Goal: Task Accomplishment & Management: Manage account settings

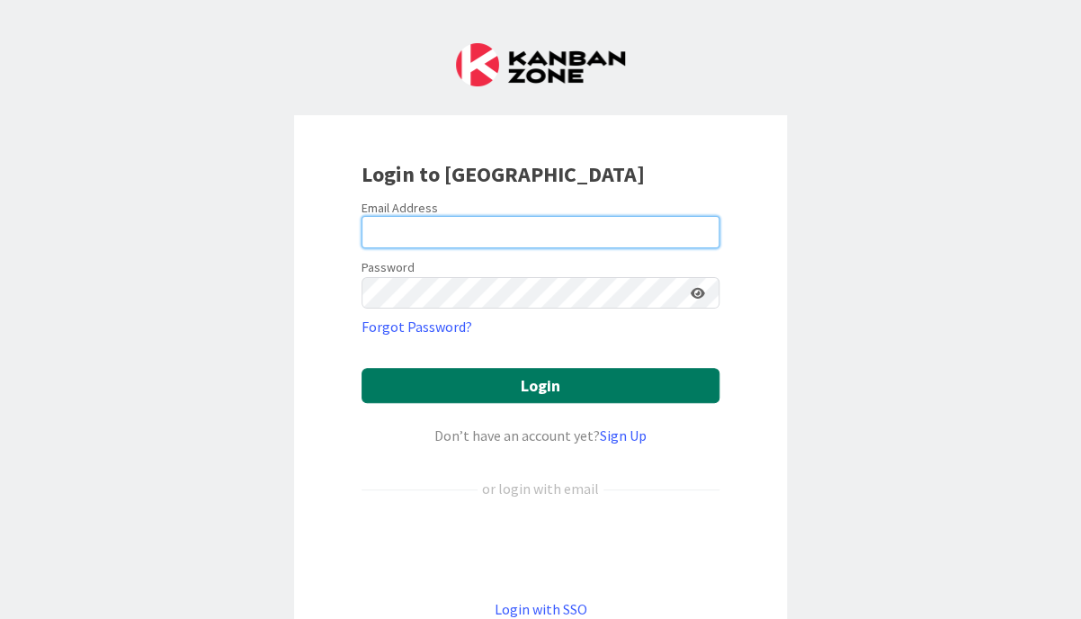
type input "[EMAIL_ADDRESS][DOMAIN_NAME]"
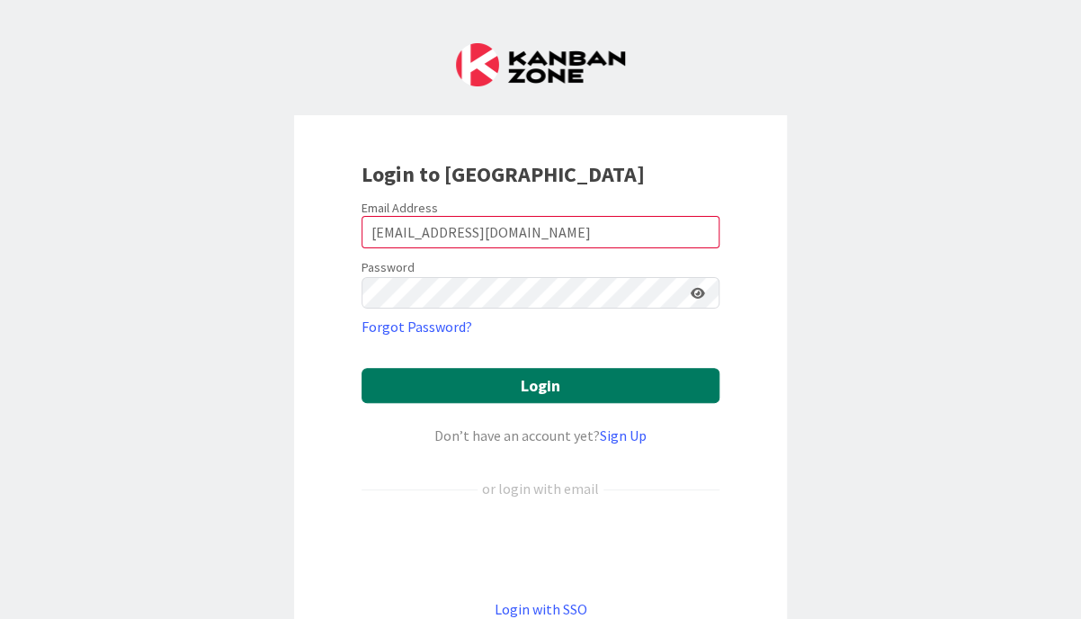
click at [512, 398] on button "Login" at bounding box center [540, 385] width 358 height 35
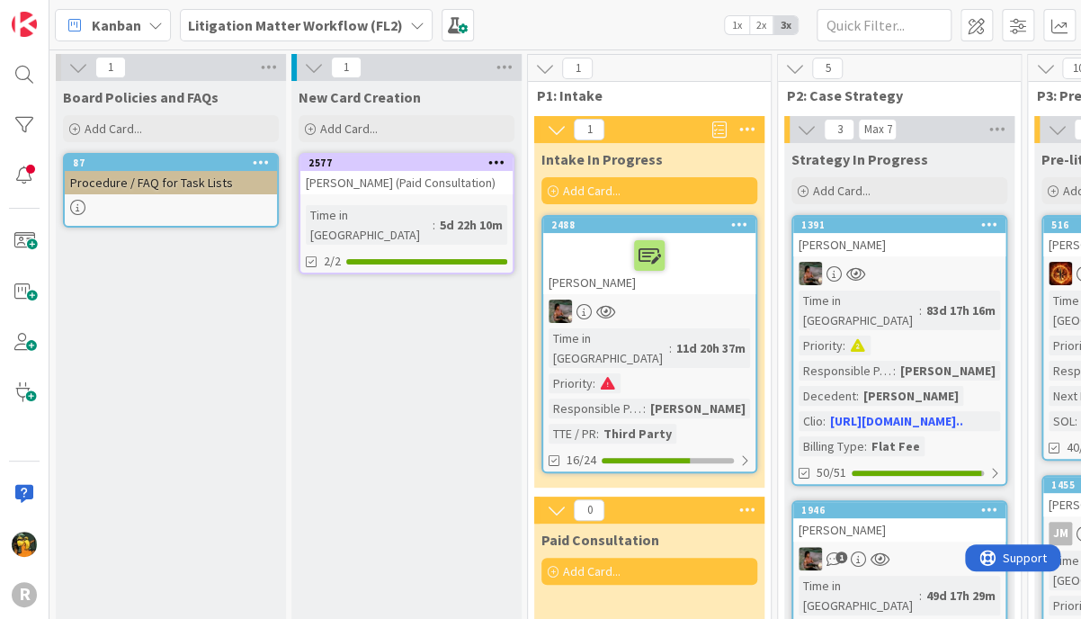
click at [129, 17] on span "Kanban" at bounding box center [116, 25] width 49 height 22
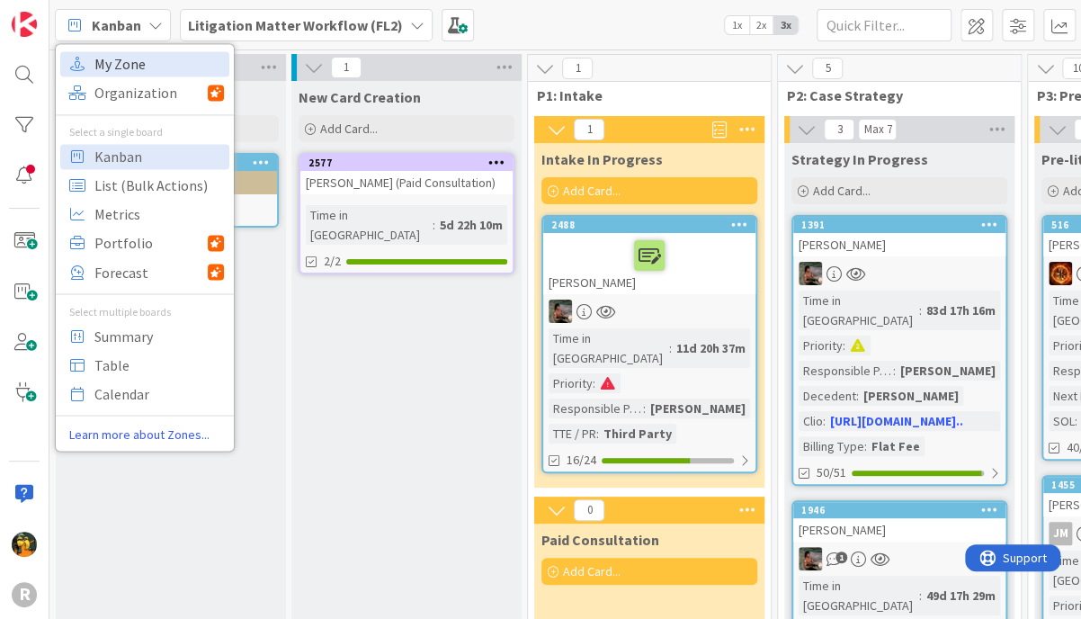
click at [112, 62] on span "My Zone" at bounding box center [158, 63] width 129 height 27
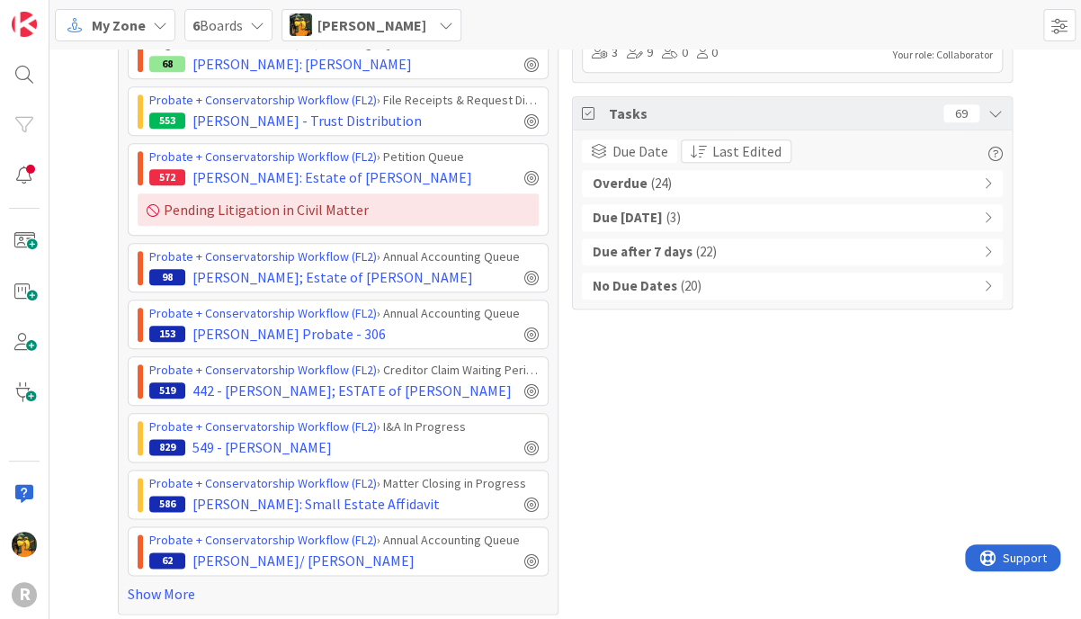
scroll to position [642, 0]
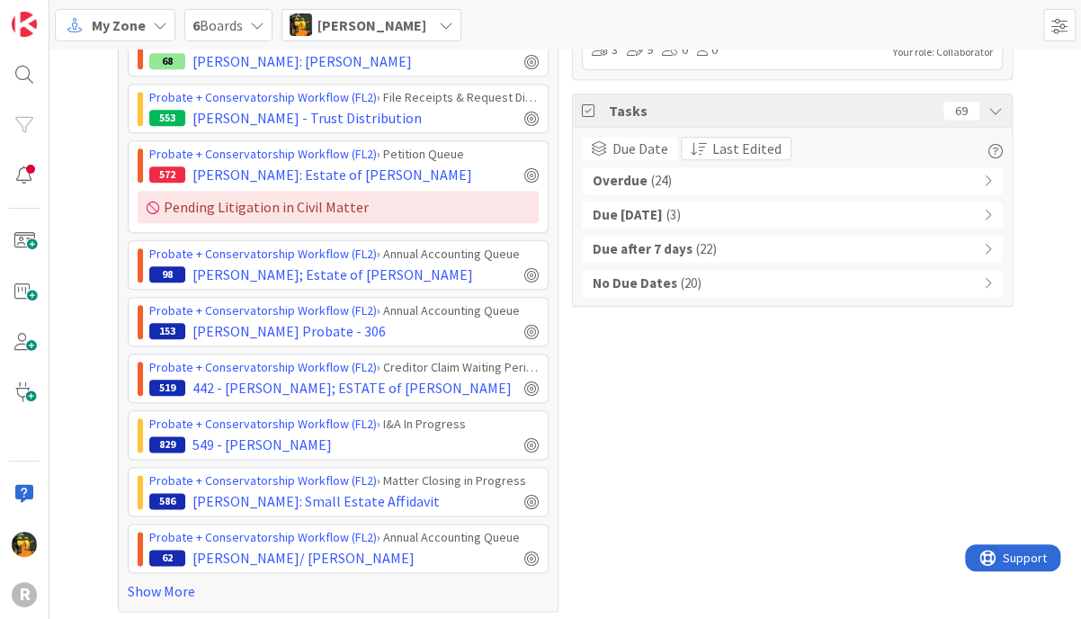
click at [609, 111] on span "Tasks" at bounding box center [772, 111] width 326 height 22
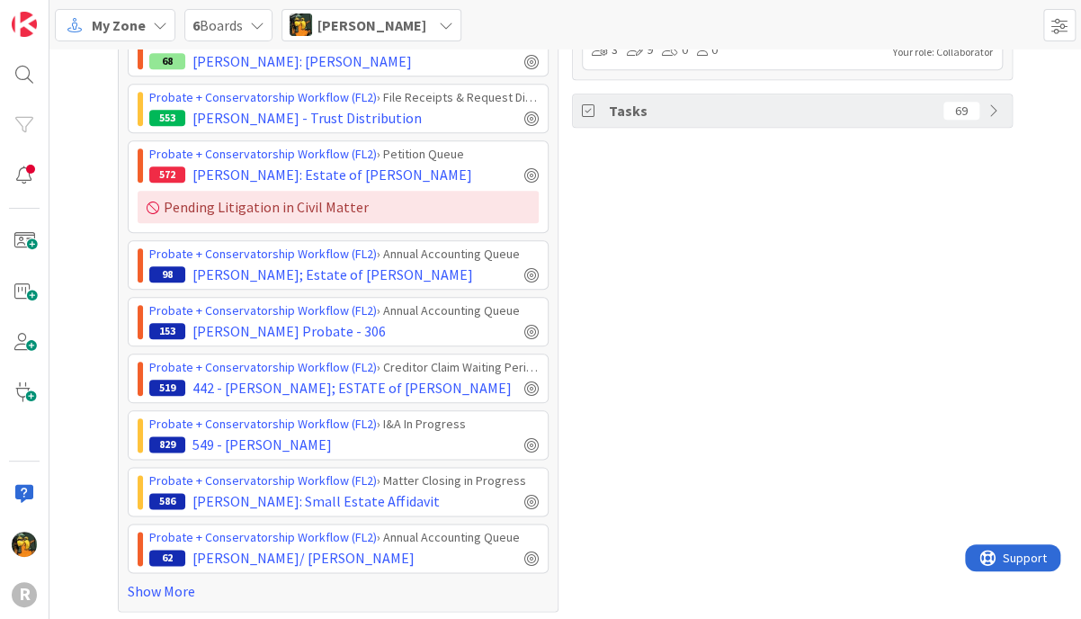
click at [609, 111] on span "Tasks" at bounding box center [772, 111] width 326 height 22
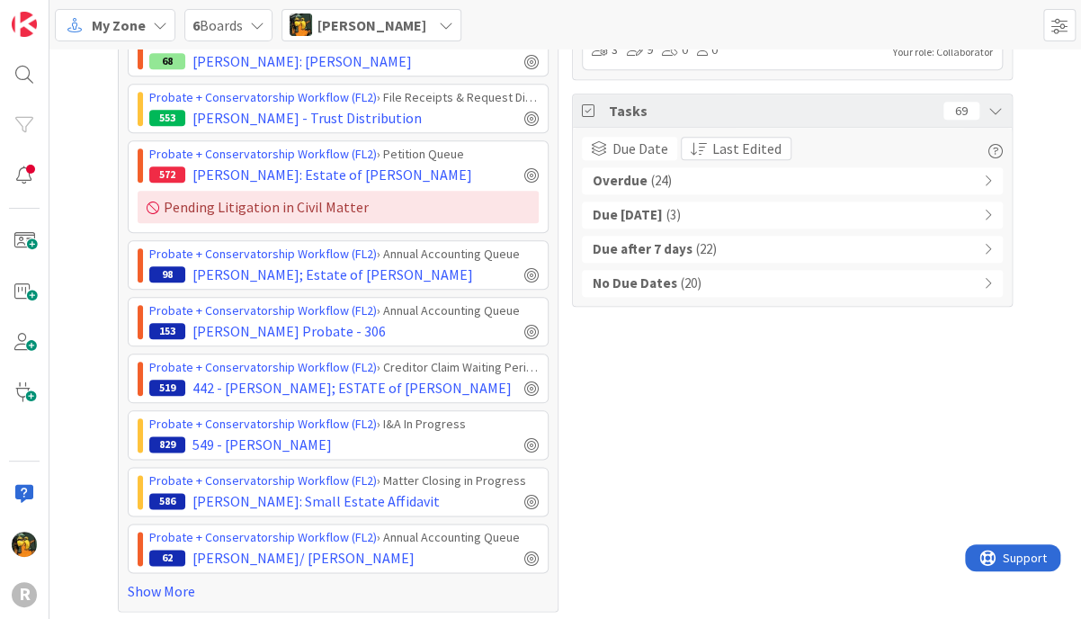
click at [709, 180] on div "Overdue ( 24 )" at bounding box center [792, 180] width 421 height 27
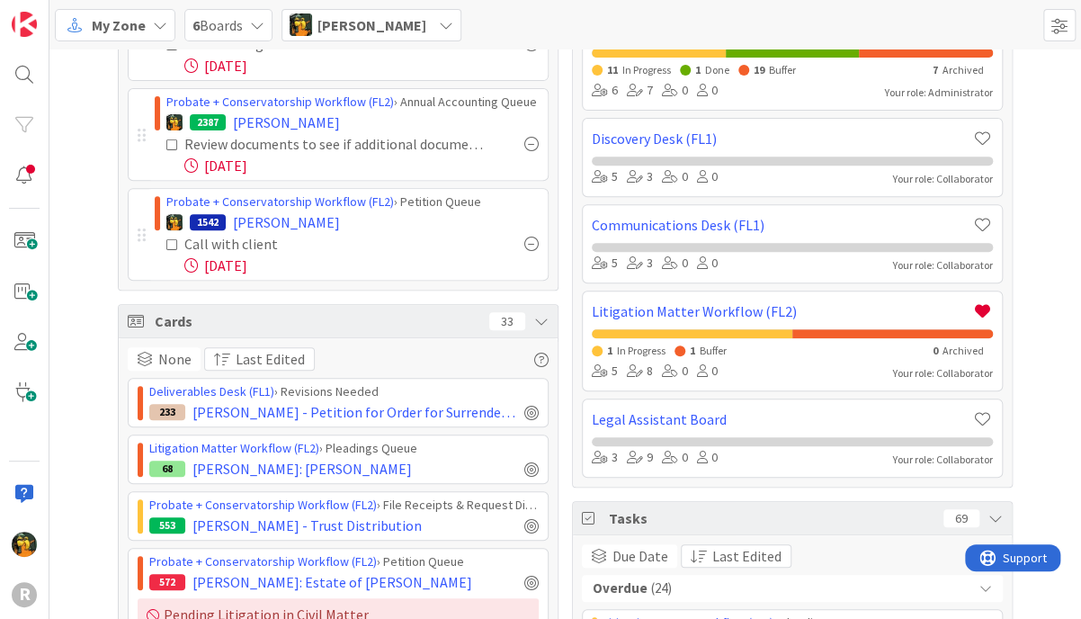
scroll to position [0, 0]
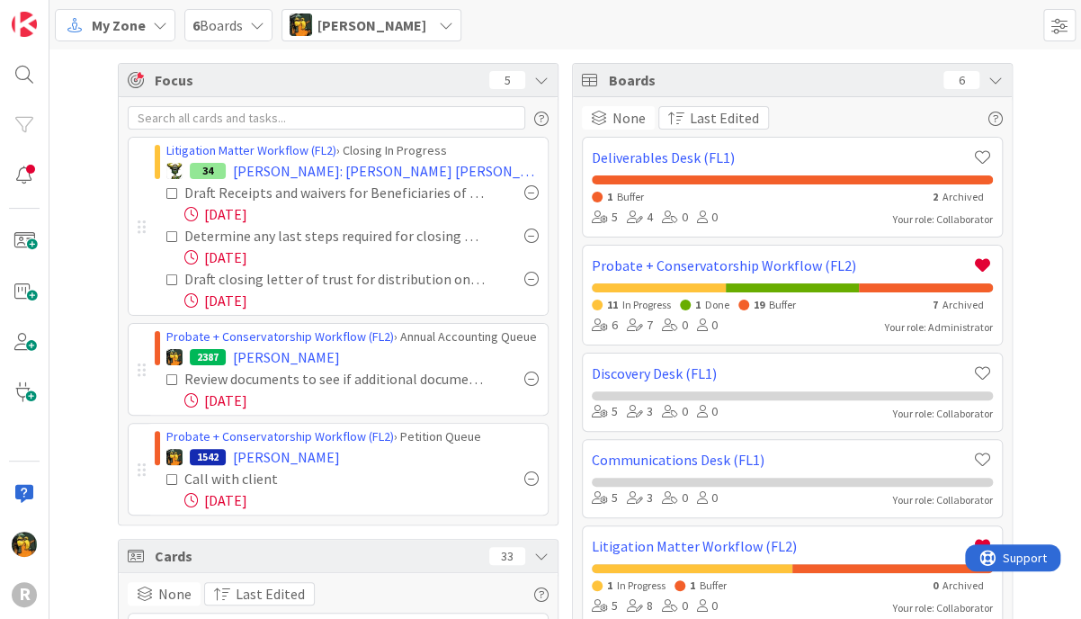
click at [150, 21] on div "My Zone" at bounding box center [115, 25] width 120 height 32
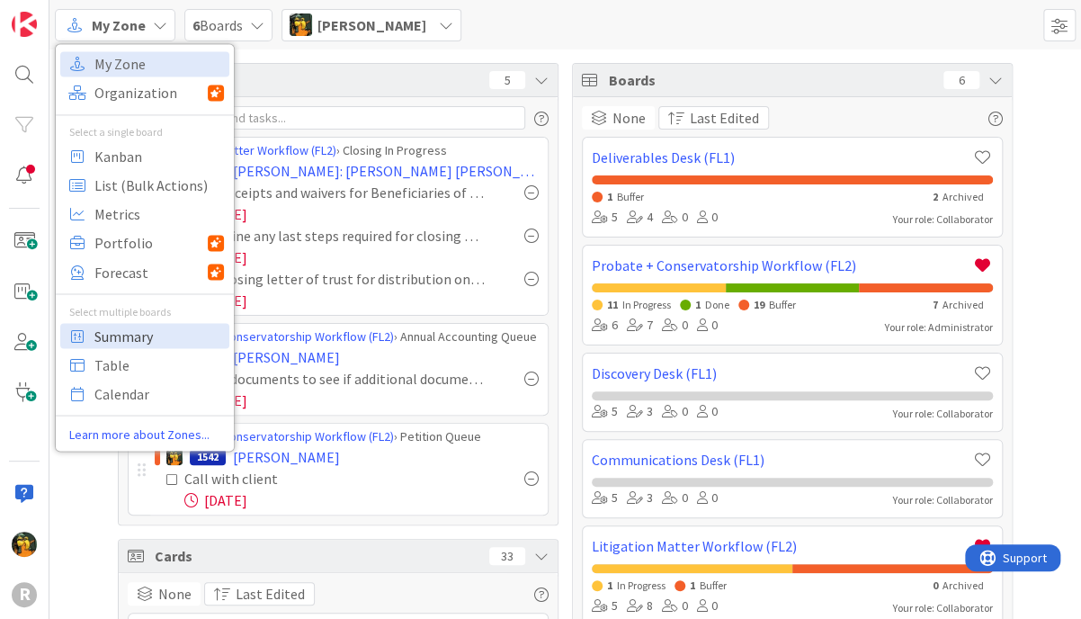
click at [151, 343] on span "Summary" at bounding box center [158, 335] width 129 height 27
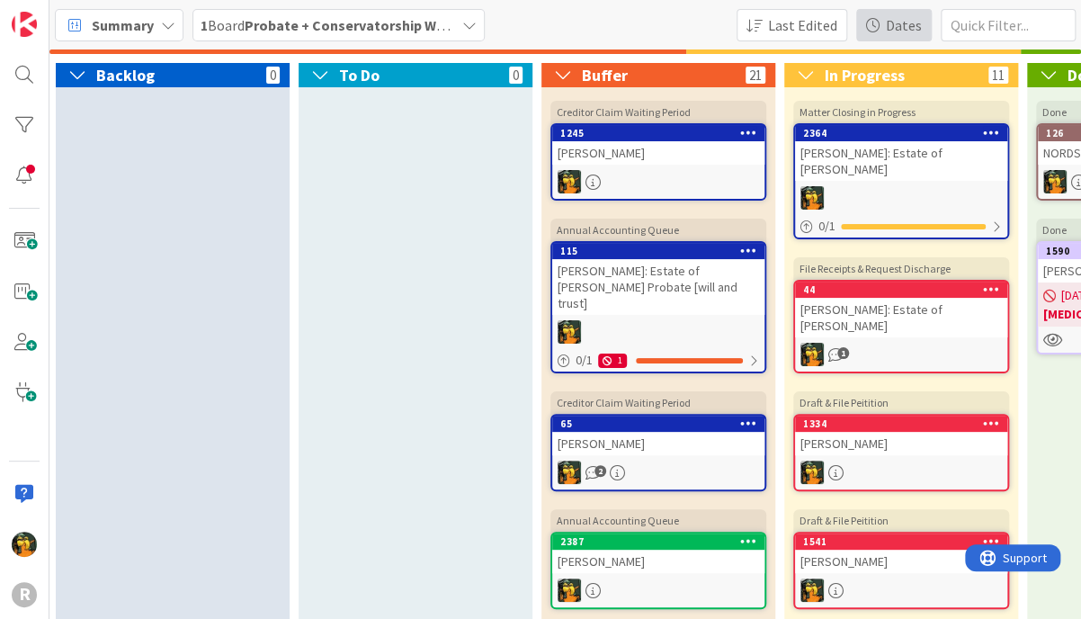
click at [884, 28] on button "Dates" at bounding box center [894, 25] width 76 height 32
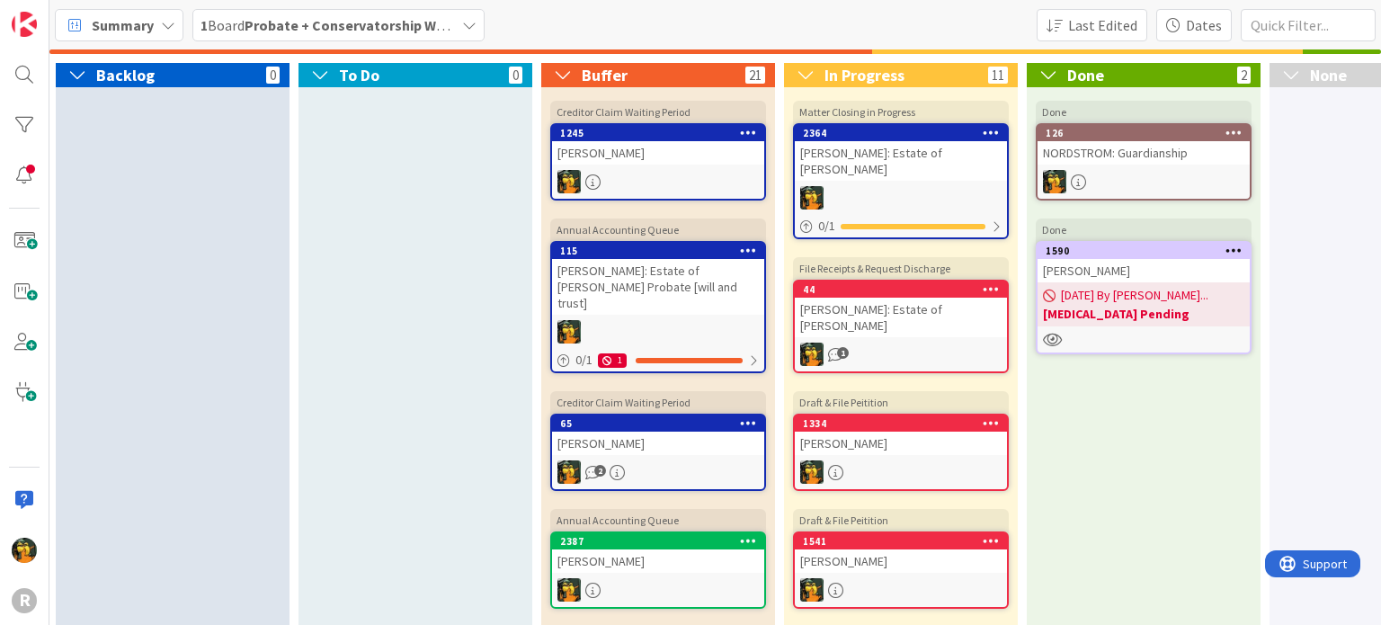
click at [136, 31] on span "Summary" at bounding box center [123, 25] width 62 height 22
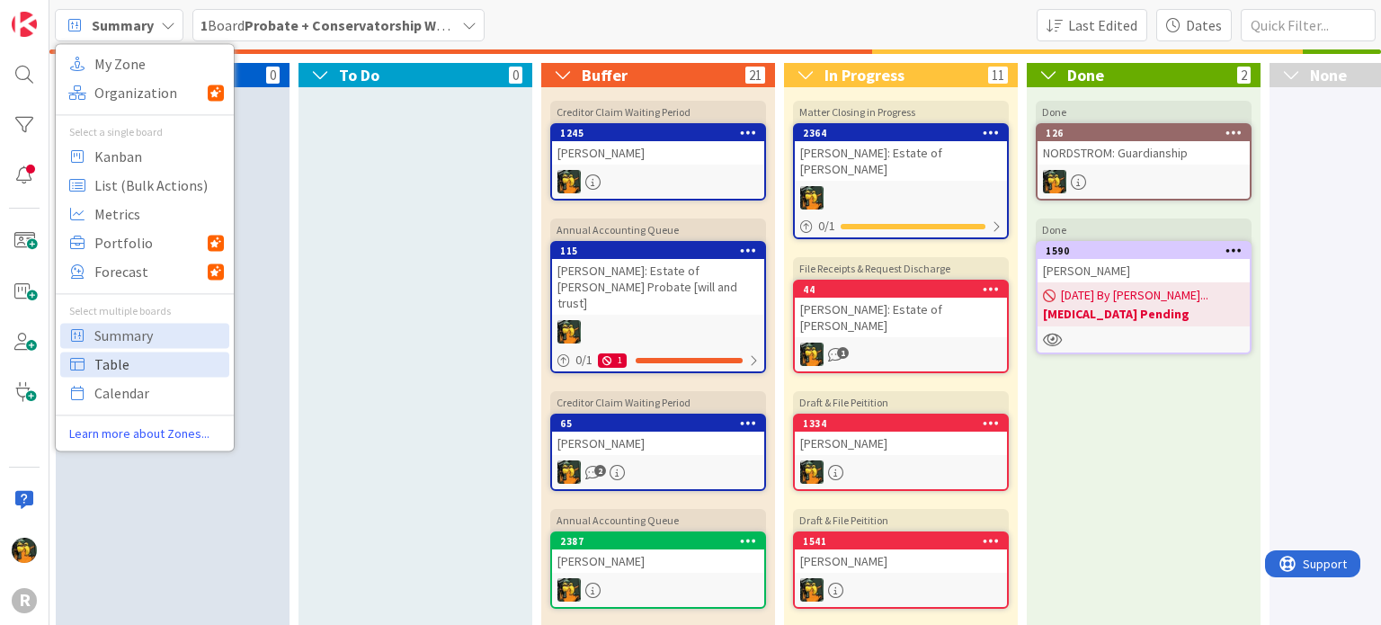
click at [143, 364] on span "Table" at bounding box center [158, 364] width 129 height 27
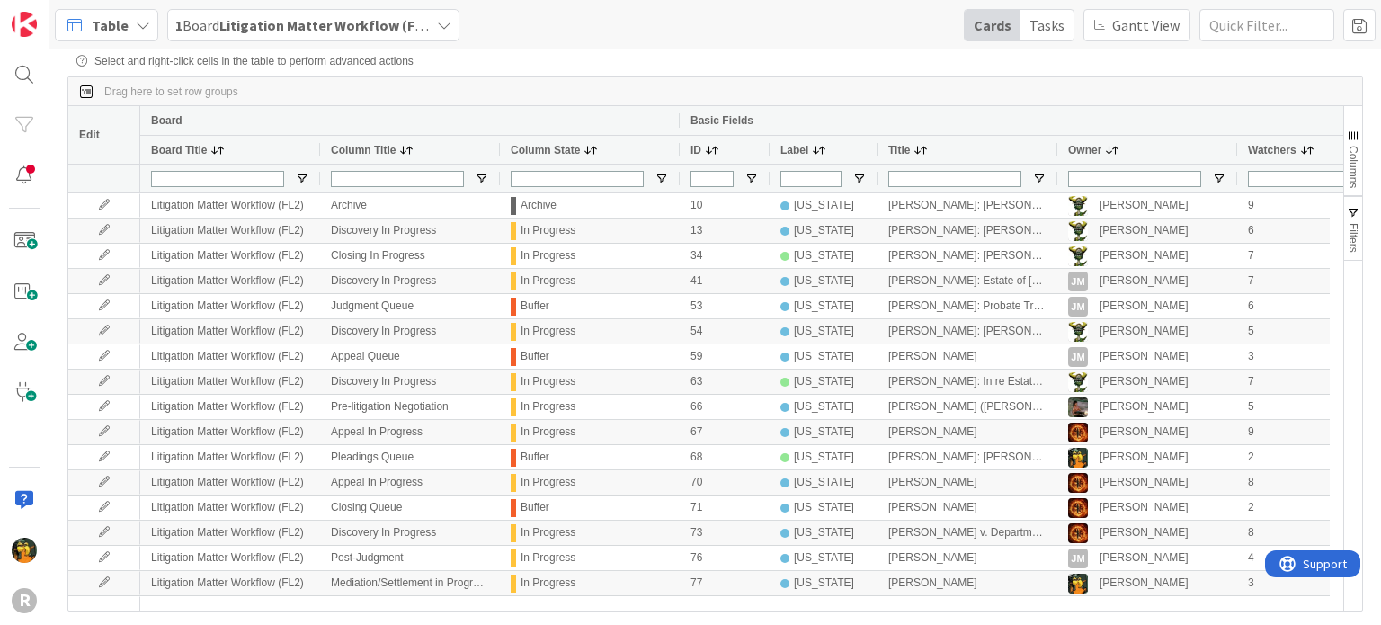
click at [100, 28] on span "Table" at bounding box center [110, 25] width 37 height 22
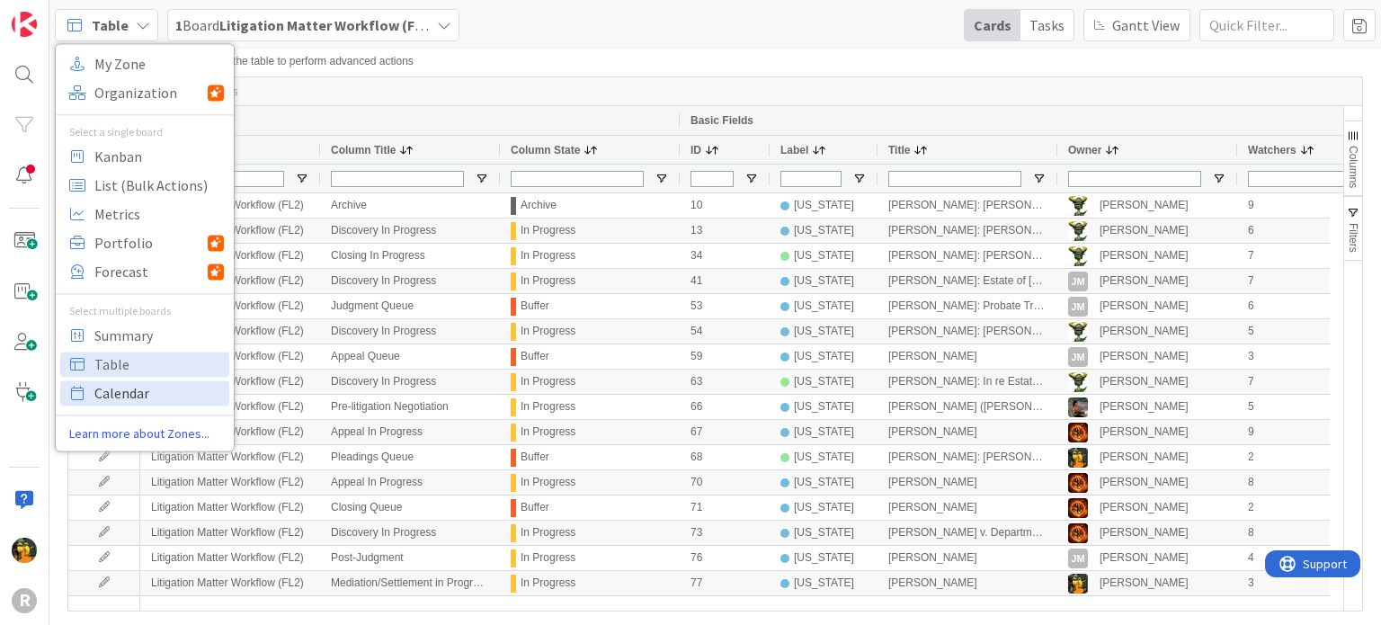
click at [147, 393] on span "Calendar" at bounding box center [158, 392] width 129 height 27
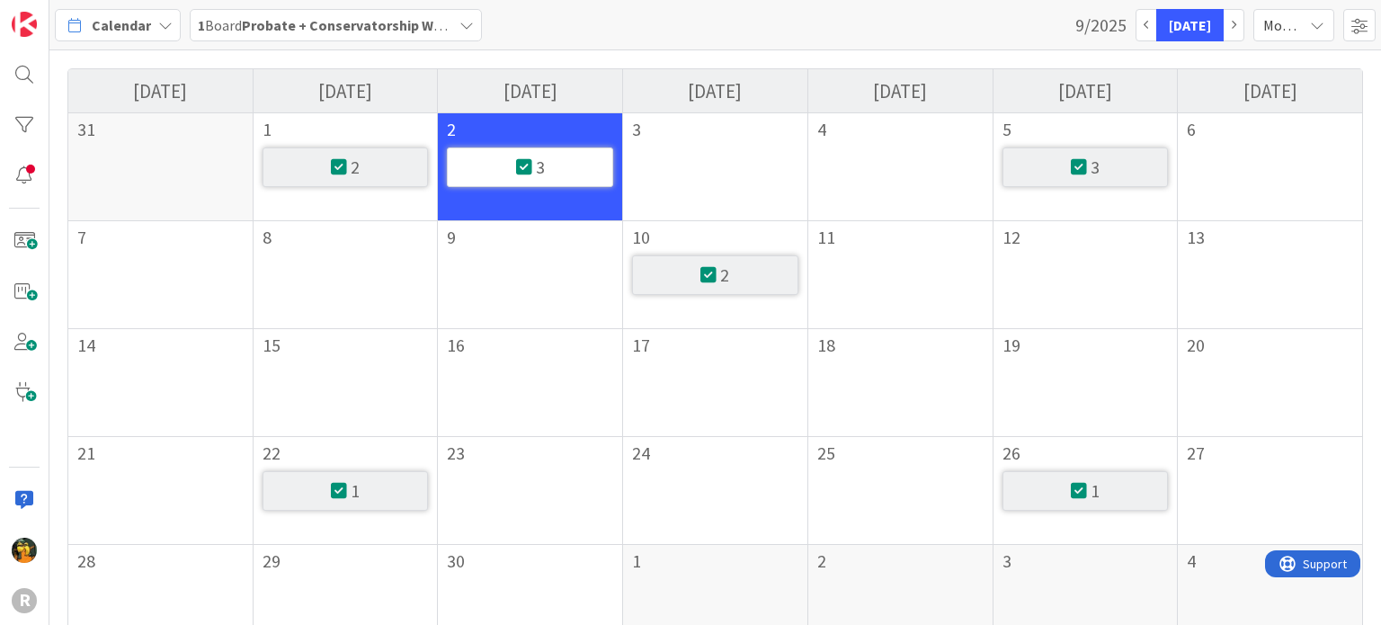
click at [125, 9] on div "Calendar" at bounding box center [118, 25] width 126 height 32
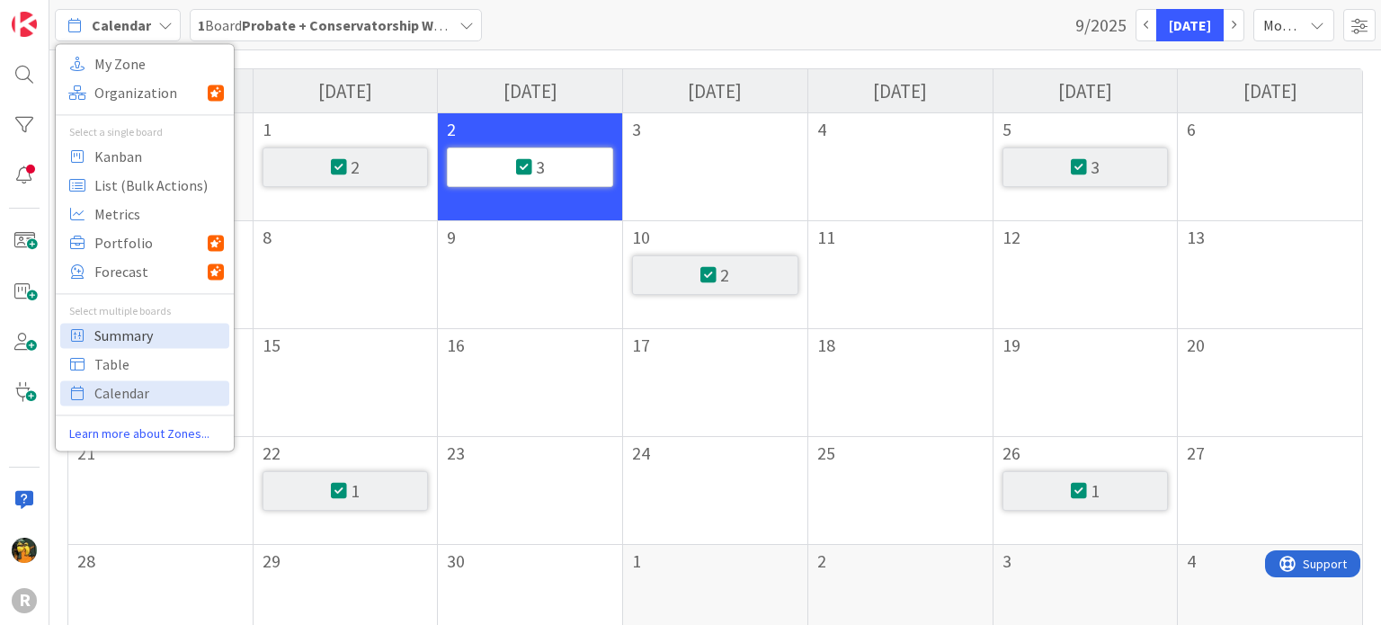
click at [160, 331] on span "Summary" at bounding box center [158, 335] width 129 height 27
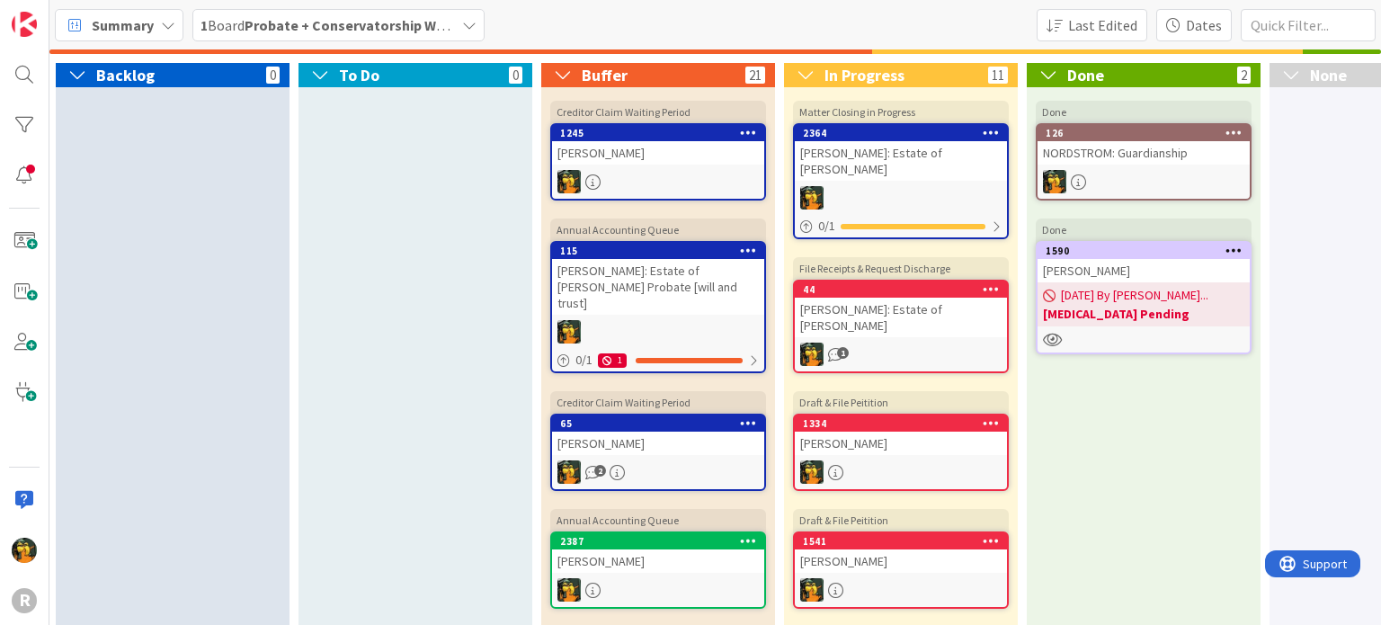
click at [98, 16] on span "Summary" at bounding box center [123, 25] width 62 height 22
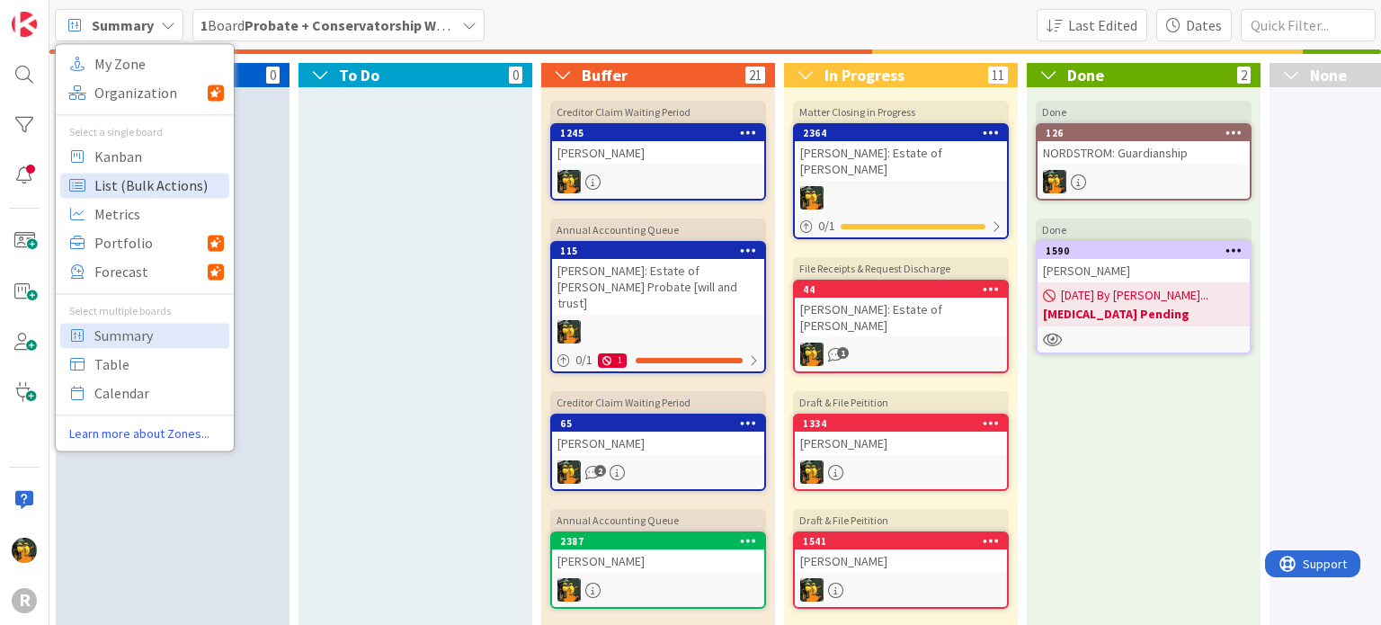
click at [150, 192] on span "List (Bulk Actions)" at bounding box center [158, 185] width 129 height 27
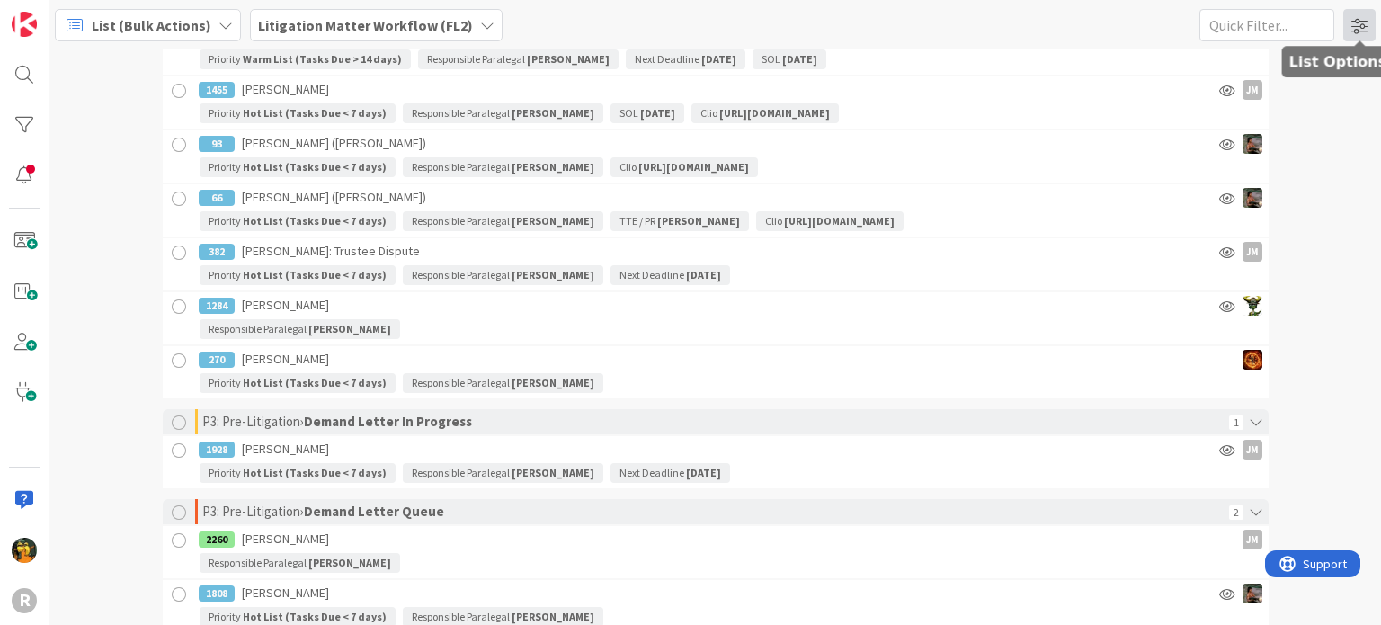
click at [1080, 20] on span at bounding box center [1359, 25] width 32 height 32
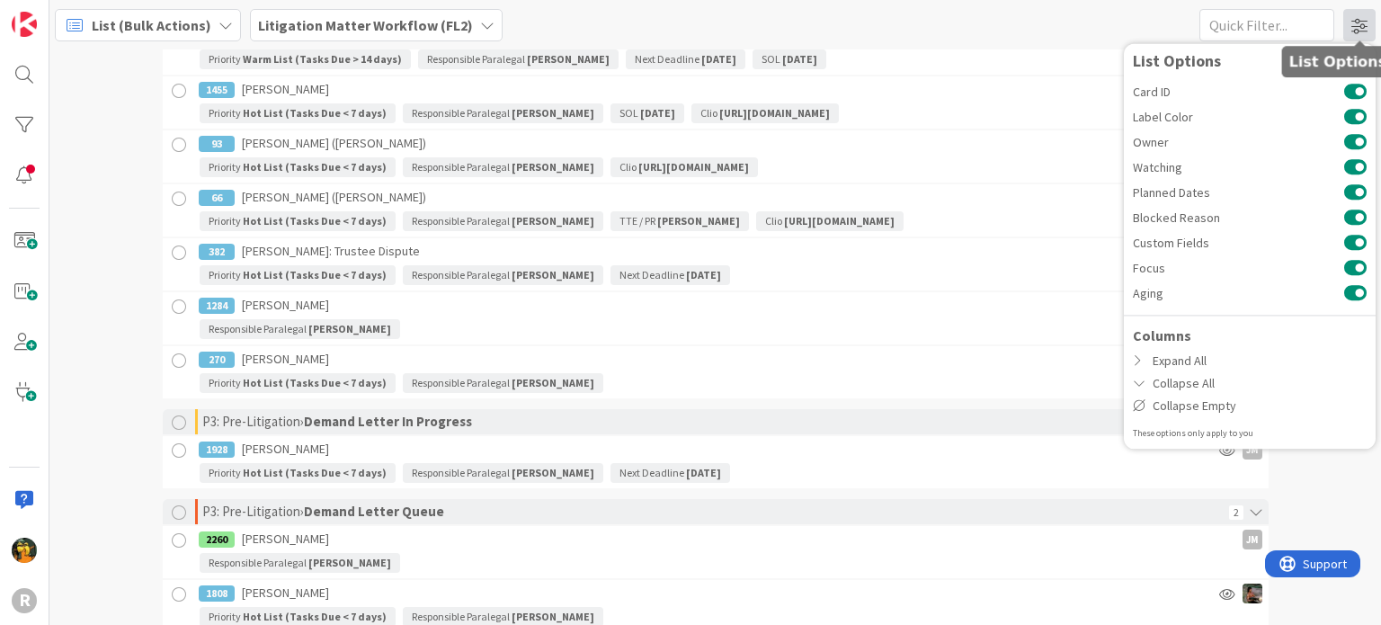
drag, startPoint x: 1360, startPoint y: 21, endPoint x: 1345, endPoint y: 21, distance: 15.3
click at [1080, 20] on span at bounding box center [1359, 25] width 32 height 32
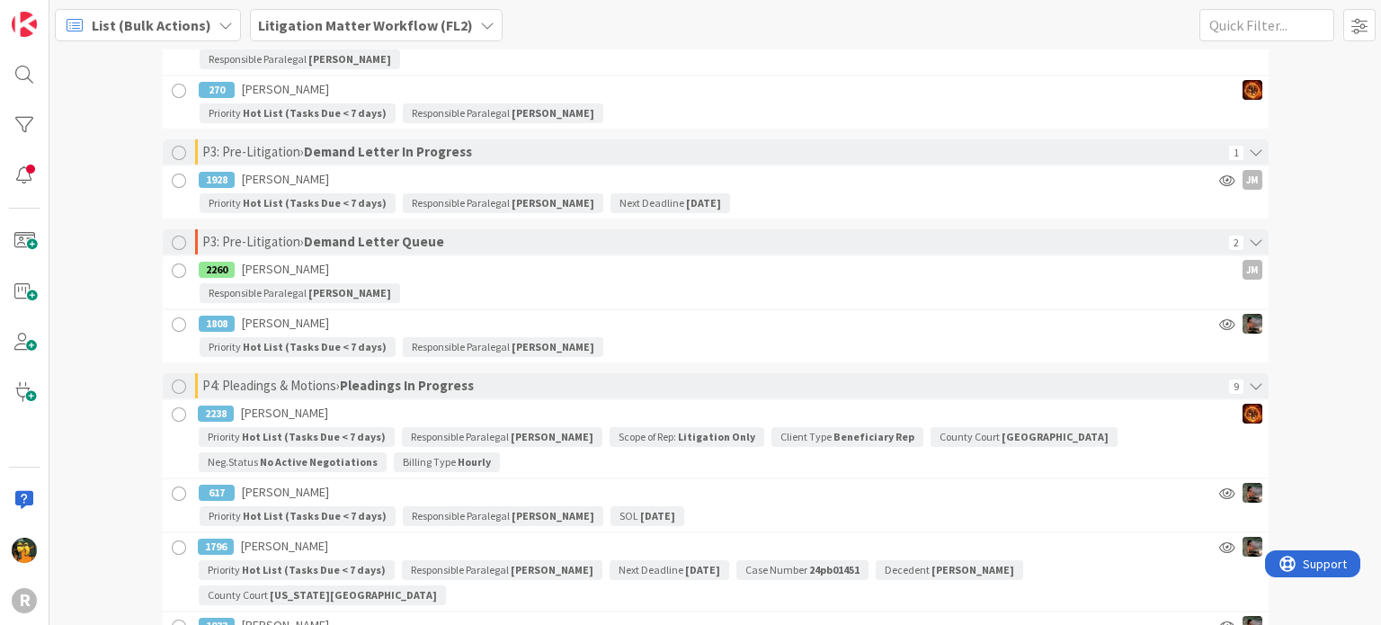
click at [86, 30] on div "List (Bulk Actions)" at bounding box center [148, 25] width 186 height 32
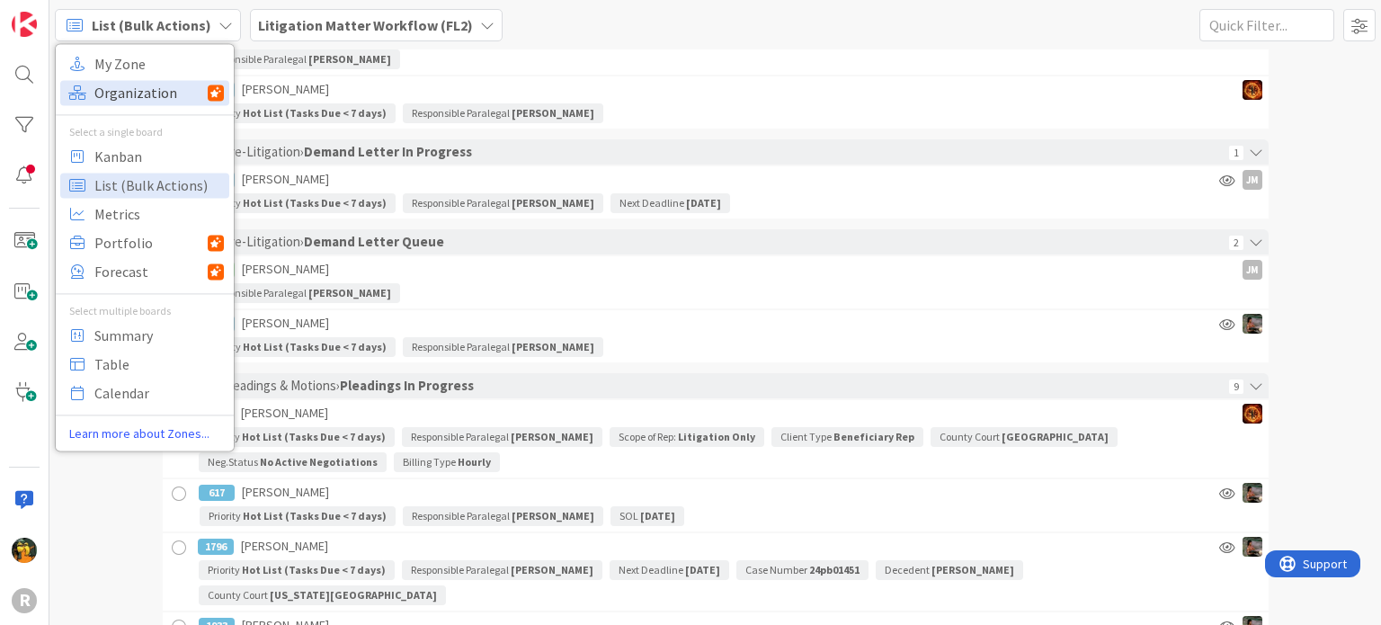
click at [155, 101] on span "Organization" at bounding box center [150, 92] width 113 height 27
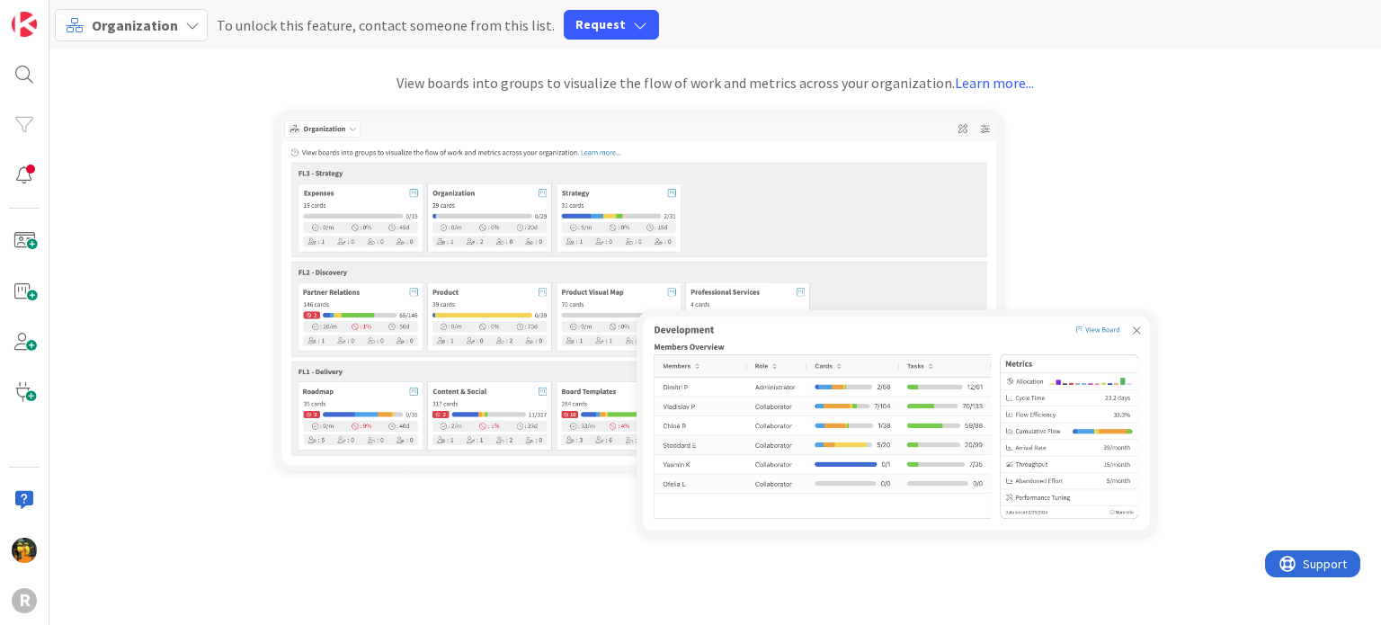
click at [158, 38] on div "Organization" at bounding box center [131, 25] width 153 height 32
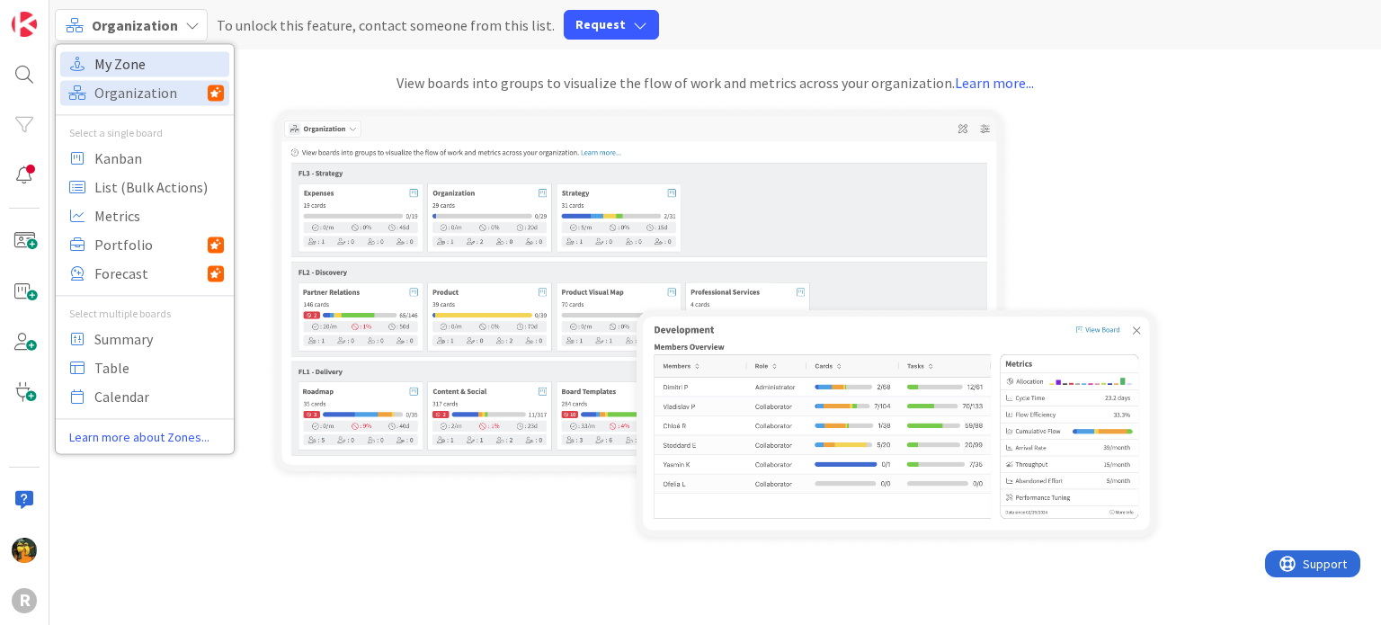
click at [144, 67] on span "My Zone" at bounding box center [158, 63] width 129 height 27
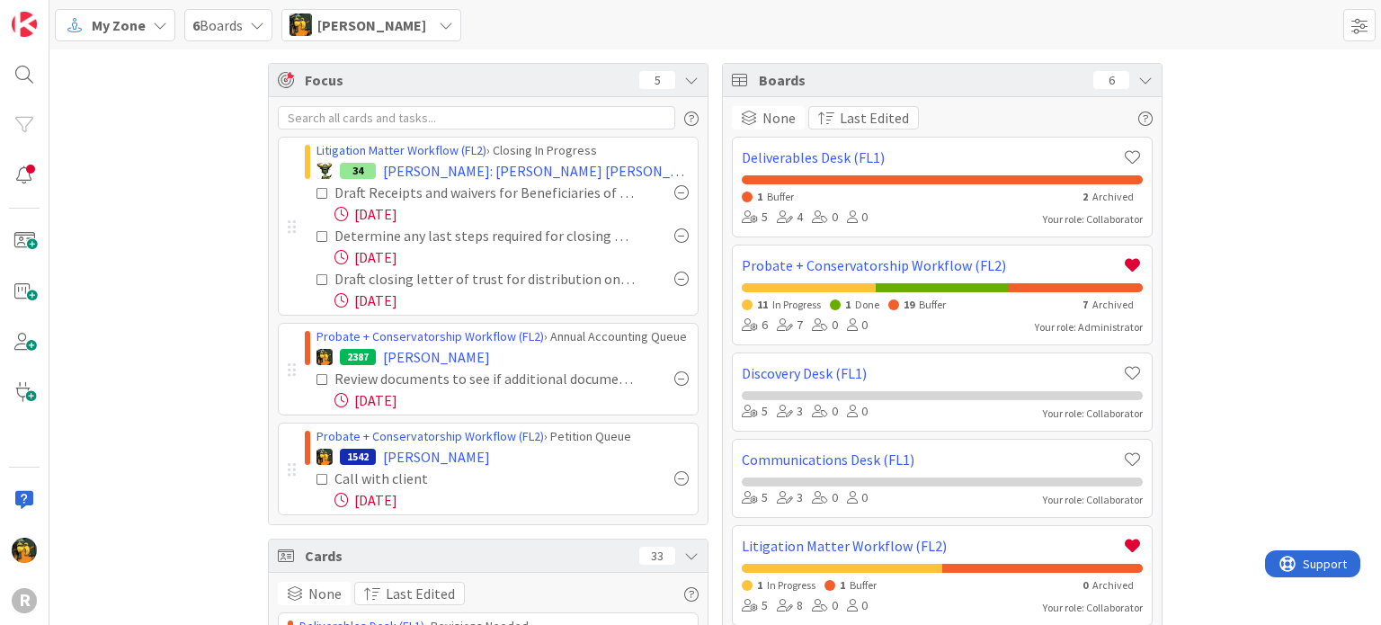
click at [382, 28] on span "[PERSON_NAME]" at bounding box center [371, 25] width 109 height 22
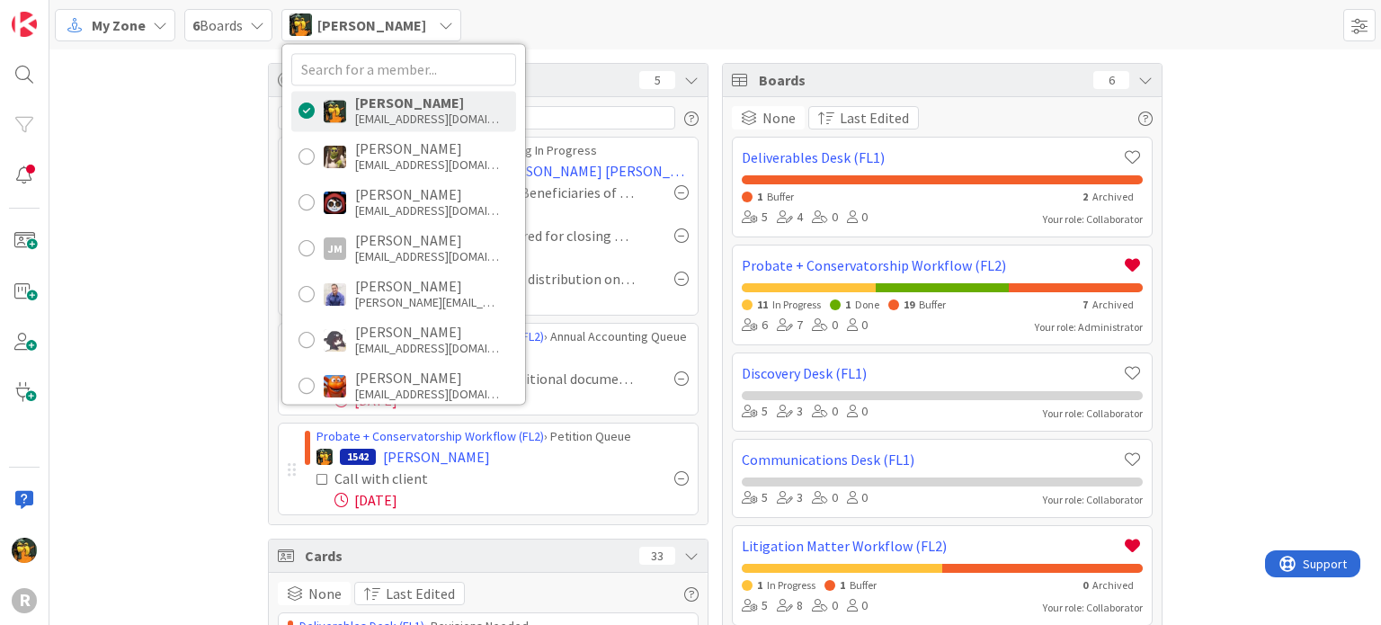
click at [212, 24] on span "6 Boards" at bounding box center [217, 25] width 50 height 22
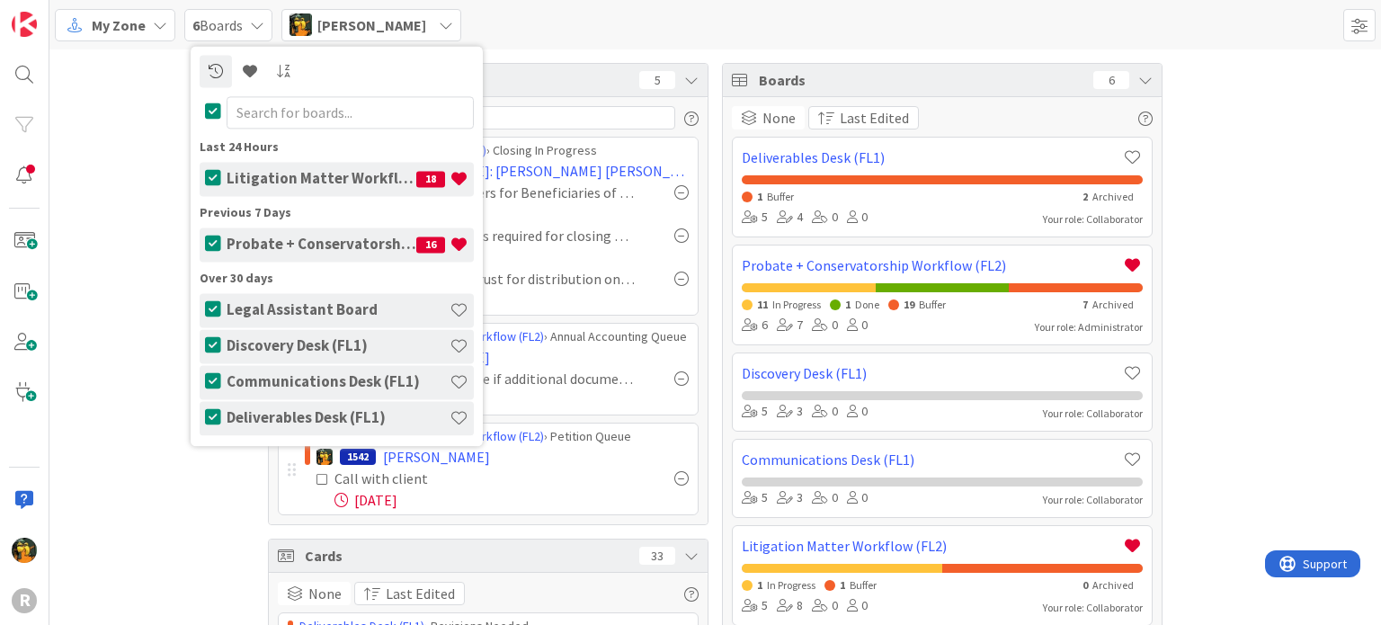
click at [212, 23] on span "6 Boards" at bounding box center [217, 25] width 50 height 22
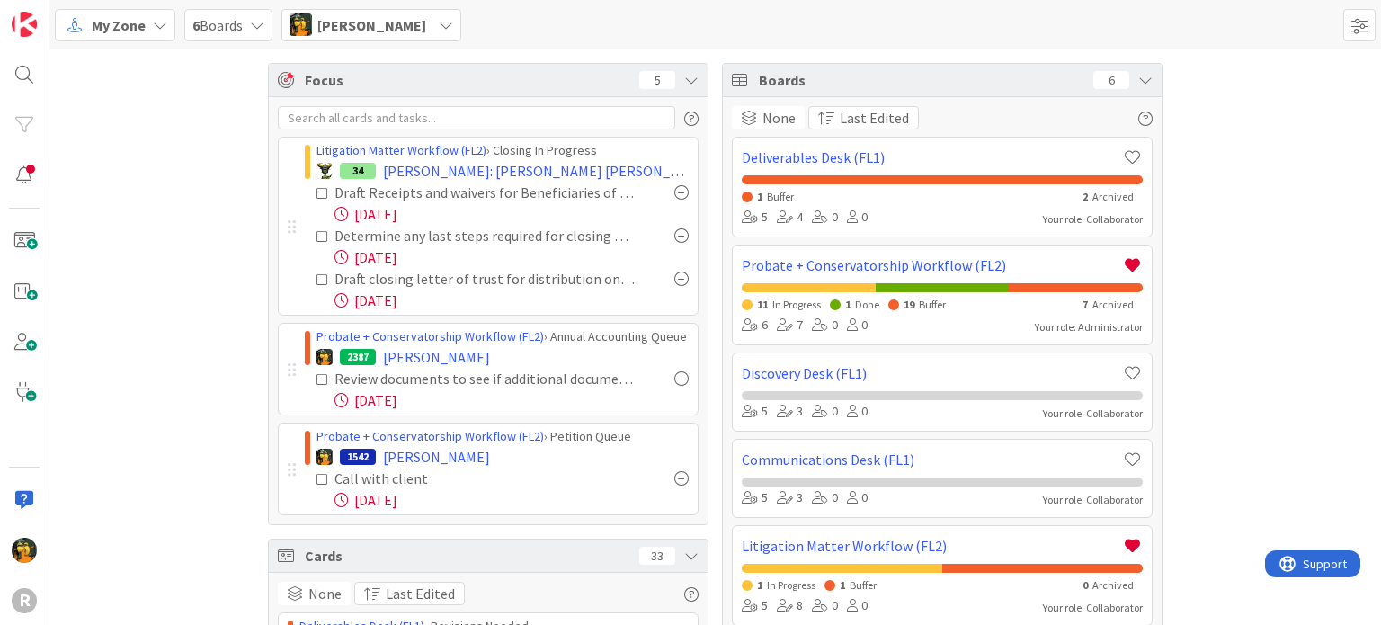
click at [112, 27] on span "My Zone" at bounding box center [119, 25] width 54 height 22
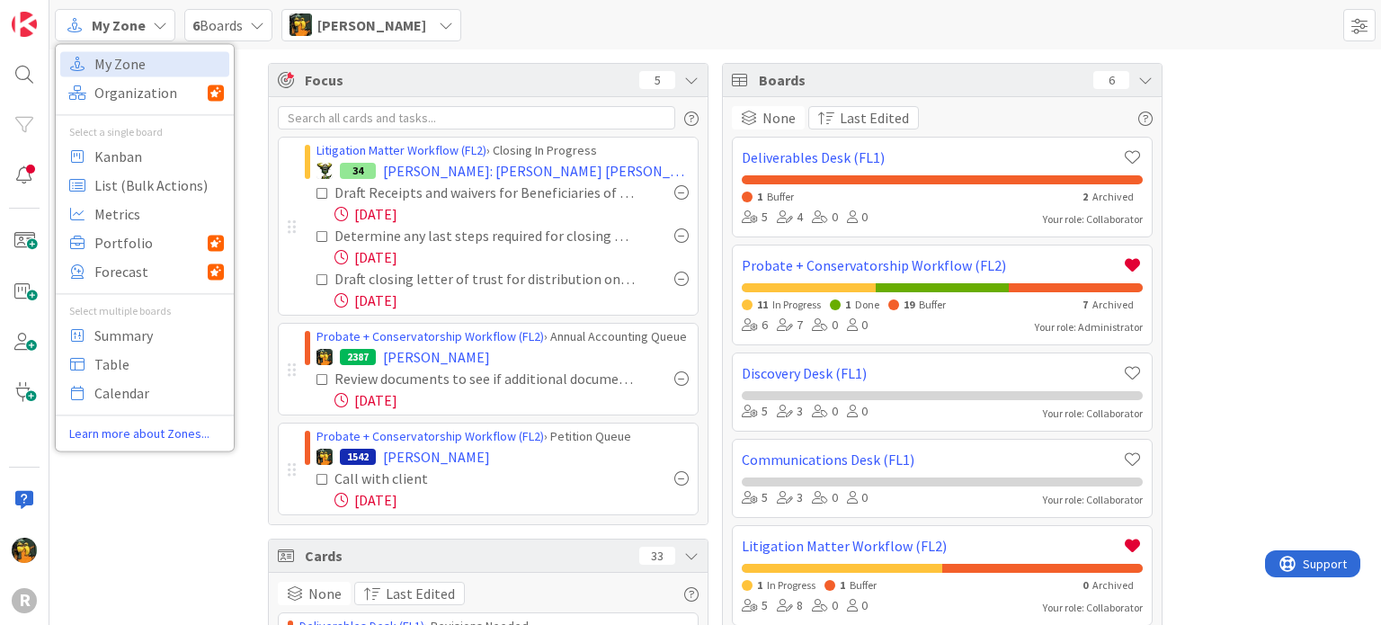
click at [712, 18] on div "My Zone My Zone Organization Select a single board Kanban List (Bulk Actions) M…" at bounding box center [715, 24] width 1332 height 49
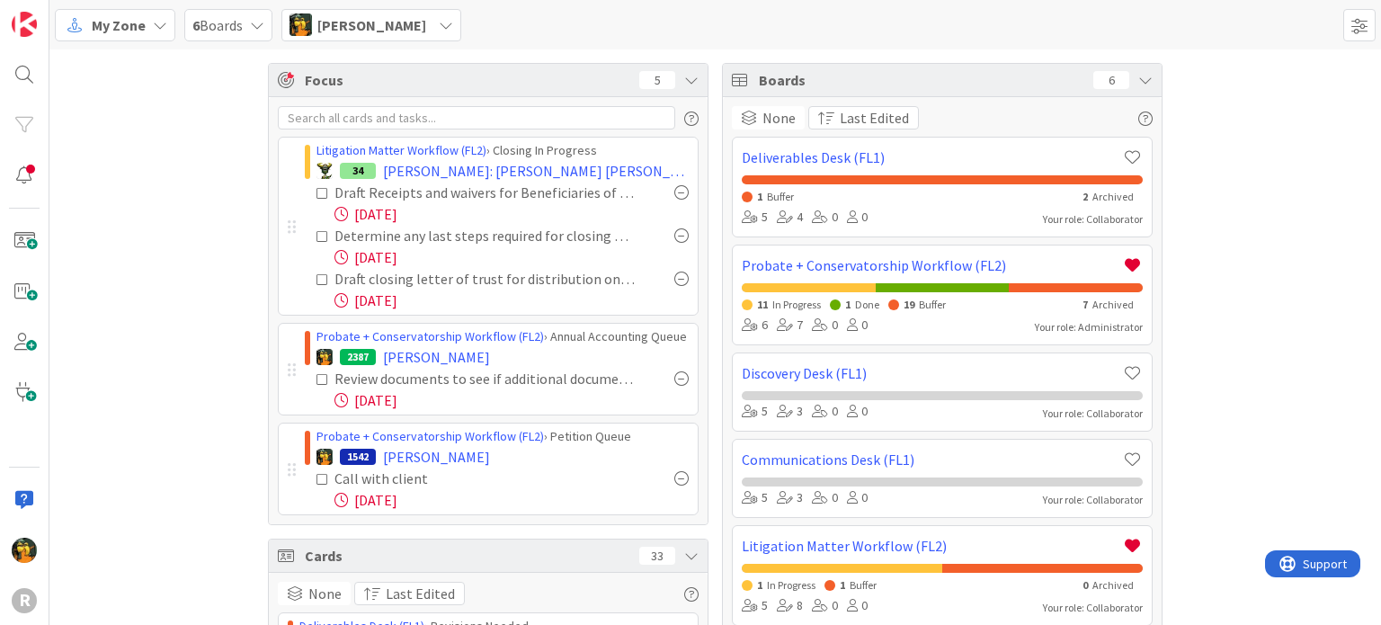
click at [345, 24] on span "[PERSON_NAME]" at bounding box center [371, 25] width 109 height 22
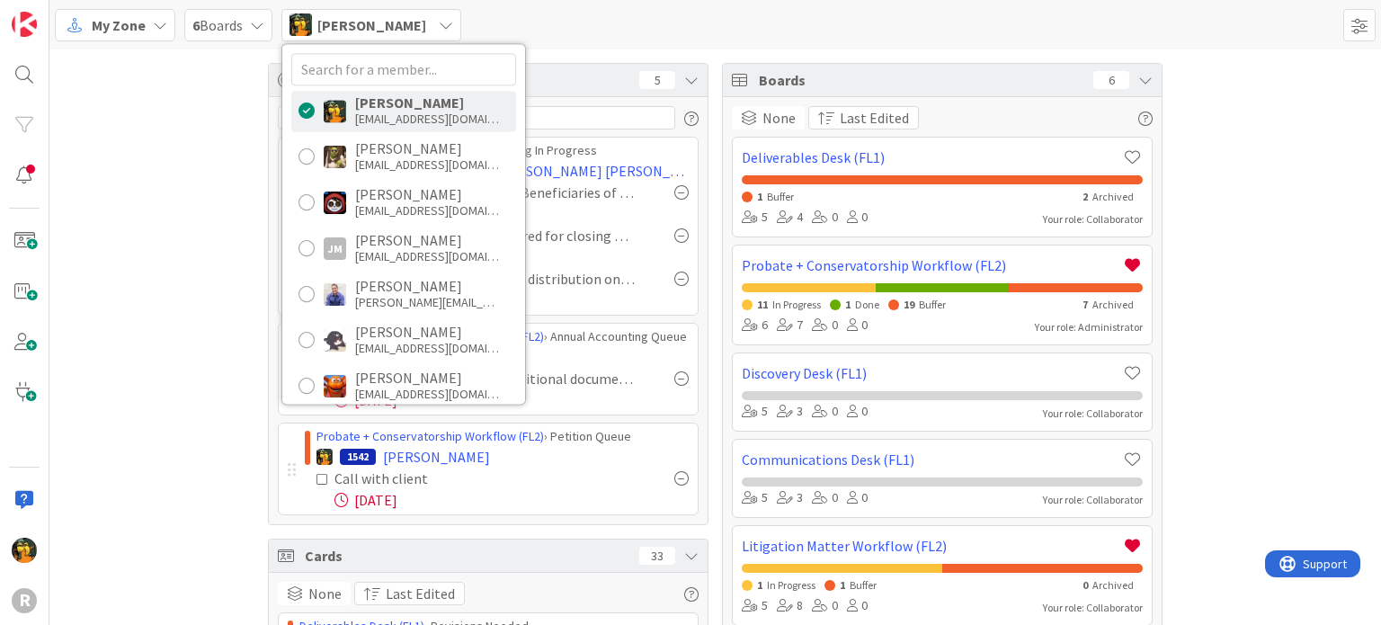
click at [345, 24] on span "[PERSON_NAME]" at bounding box center [371, 25] width 109 height 22
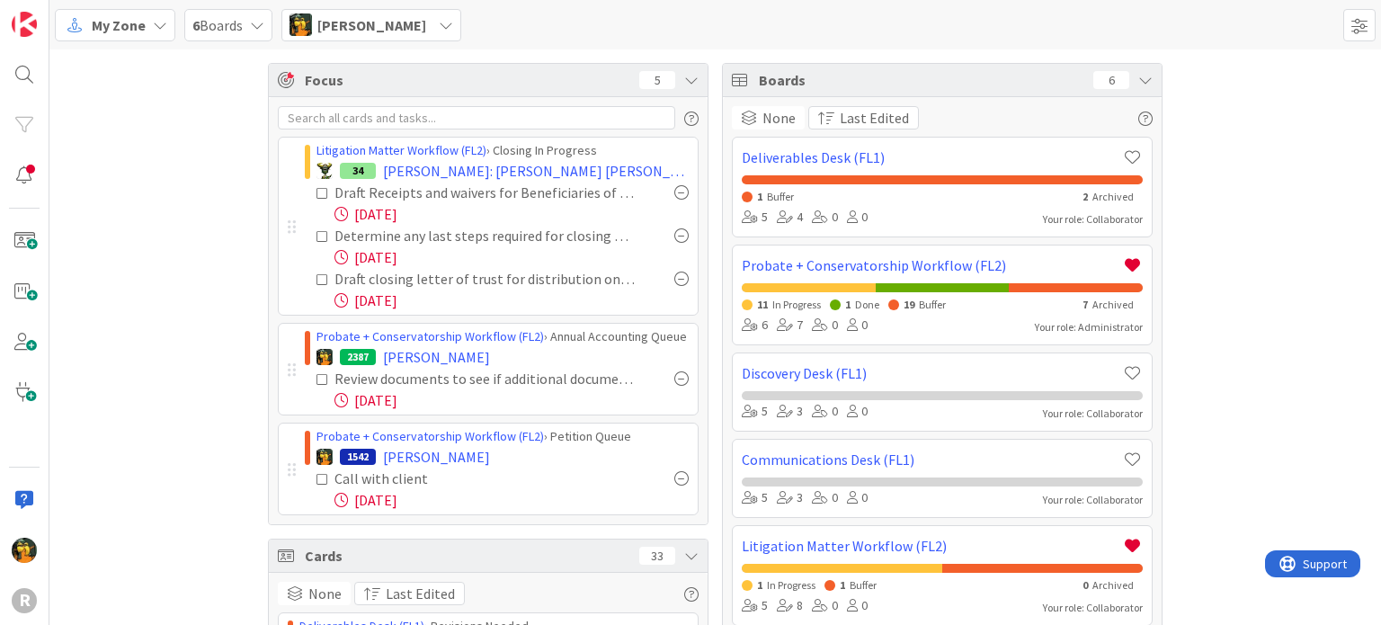
click at [124, 29] on span "My Zone" at bounding box center [119, 25] width 54 height 22
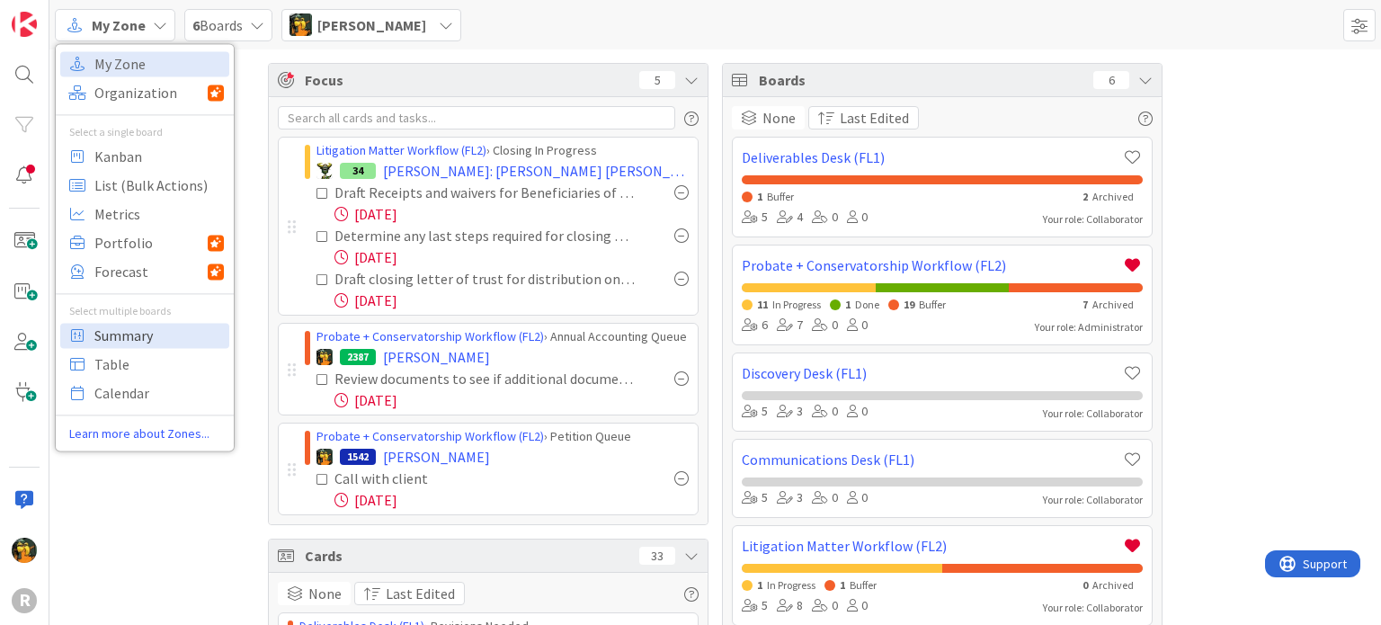
click at [162, 335] on span "Summary" at bounding box center [158, 335] width 129 height 27
